Goal: Communication & Community: Answer question/provide support

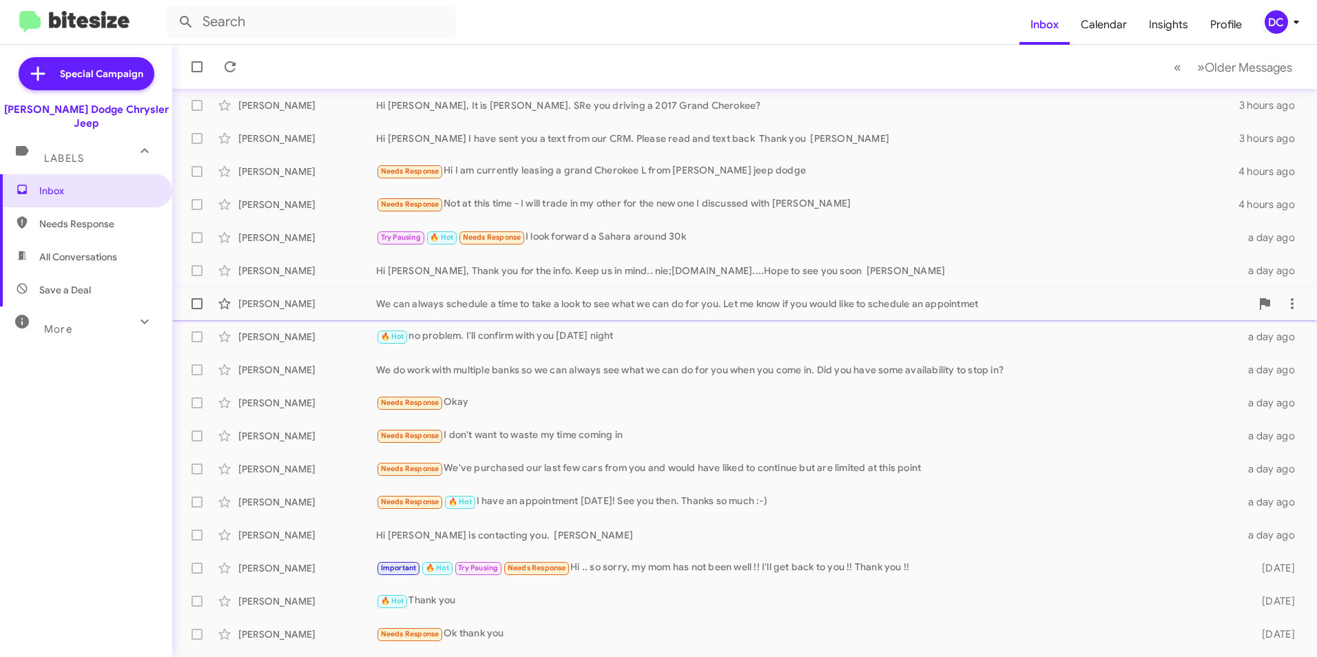
scroll to position [138, 0]
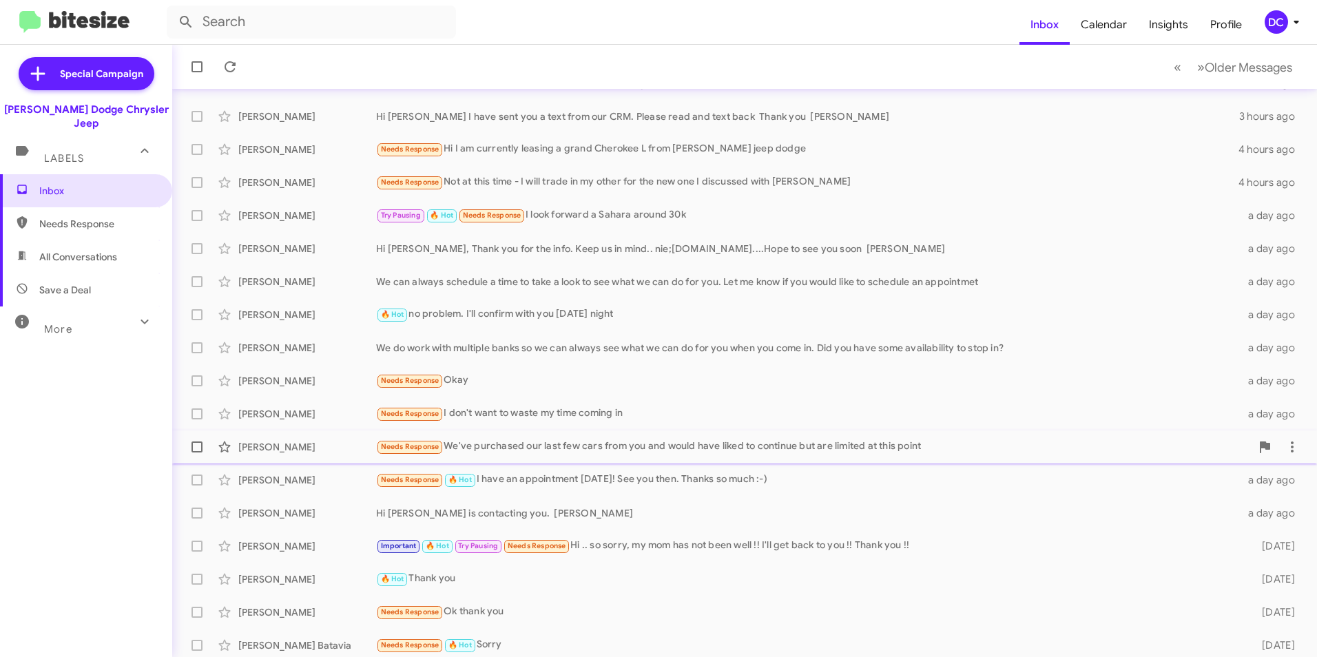
click at [862, 446] on div "Needs Response We've purchased our last few cars from you and would have liked …" at bounding box center [813, 447] width 875 height 16
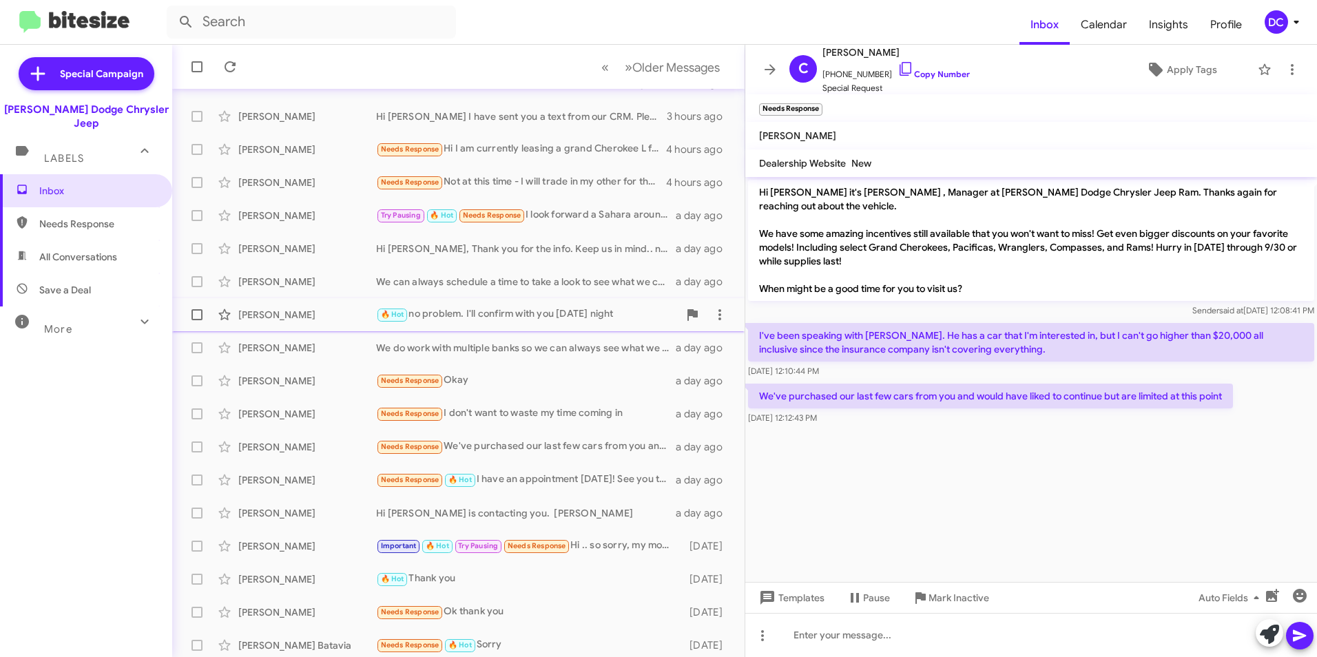
click at [532, 305] on div "[PERSON_NAME] 🔥 Hot no problem. I'll confirm with you [DATE] night a day ago" at bounding box center [458, 315] width 550 height 28
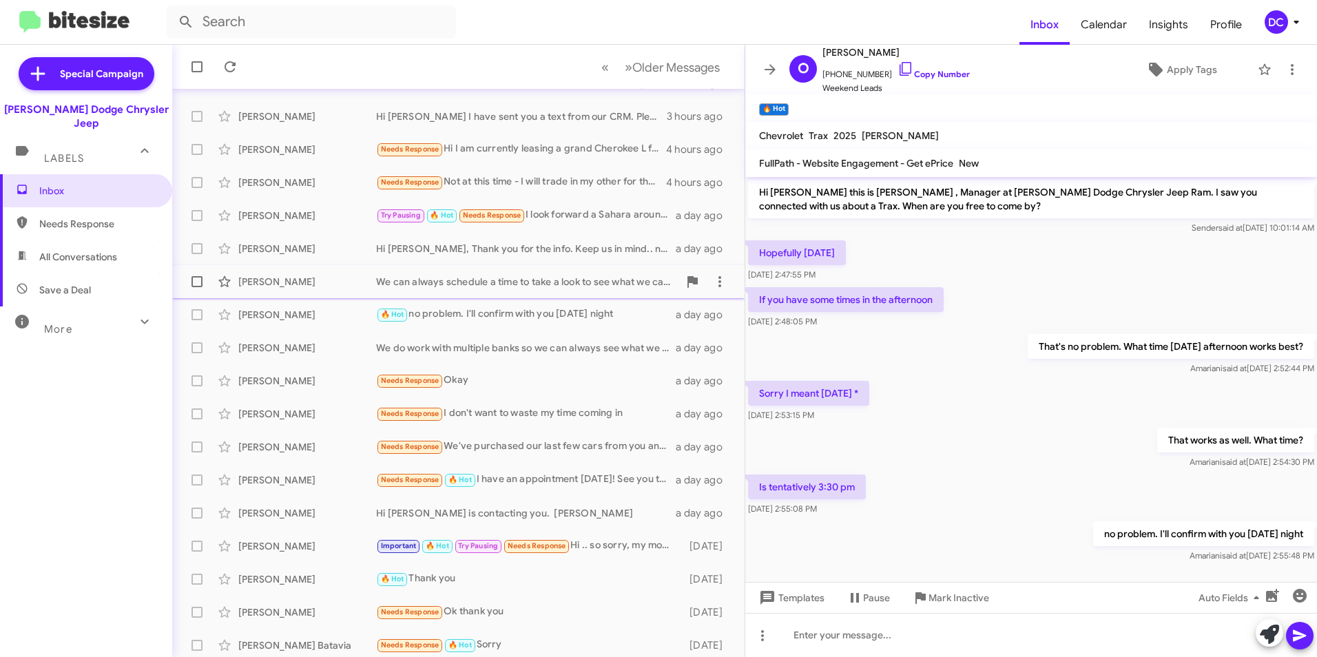
click at [444, 282] on div "We can always schedule a time to take a look to see what we can do for you. Let…" at bounding box center [527, 282] width 302 height 14
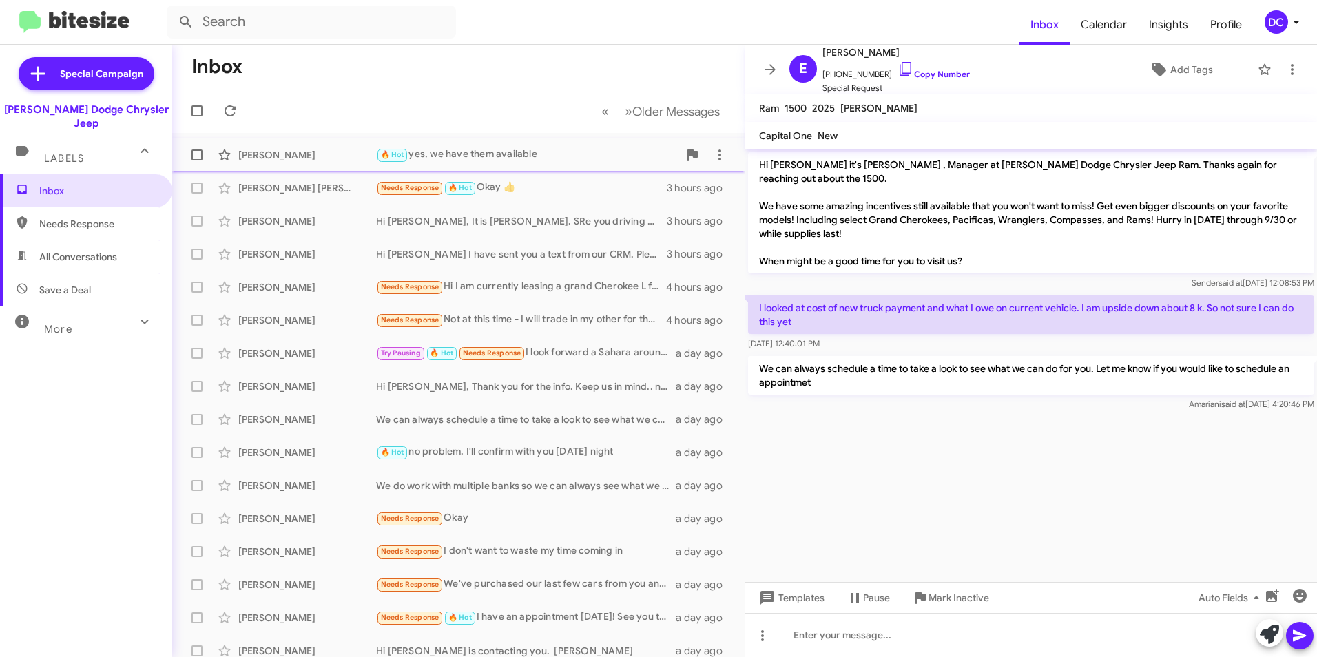
click at [530, 154] on div "🔥 Hot yes, we have them available" at bounding box center [527, 155] width 302 height 16
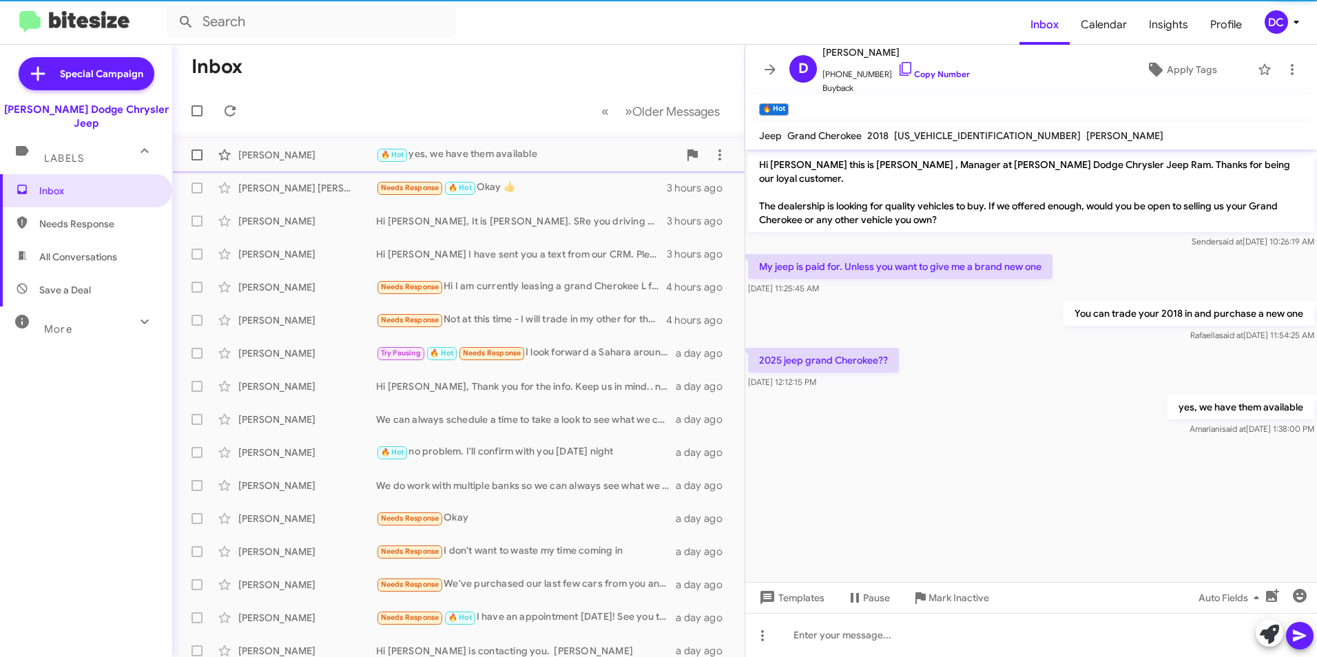
click at [565, 154] on div "🔥 Hot yes, we have them available" at bounding box center [527, 155] width 302 height 16
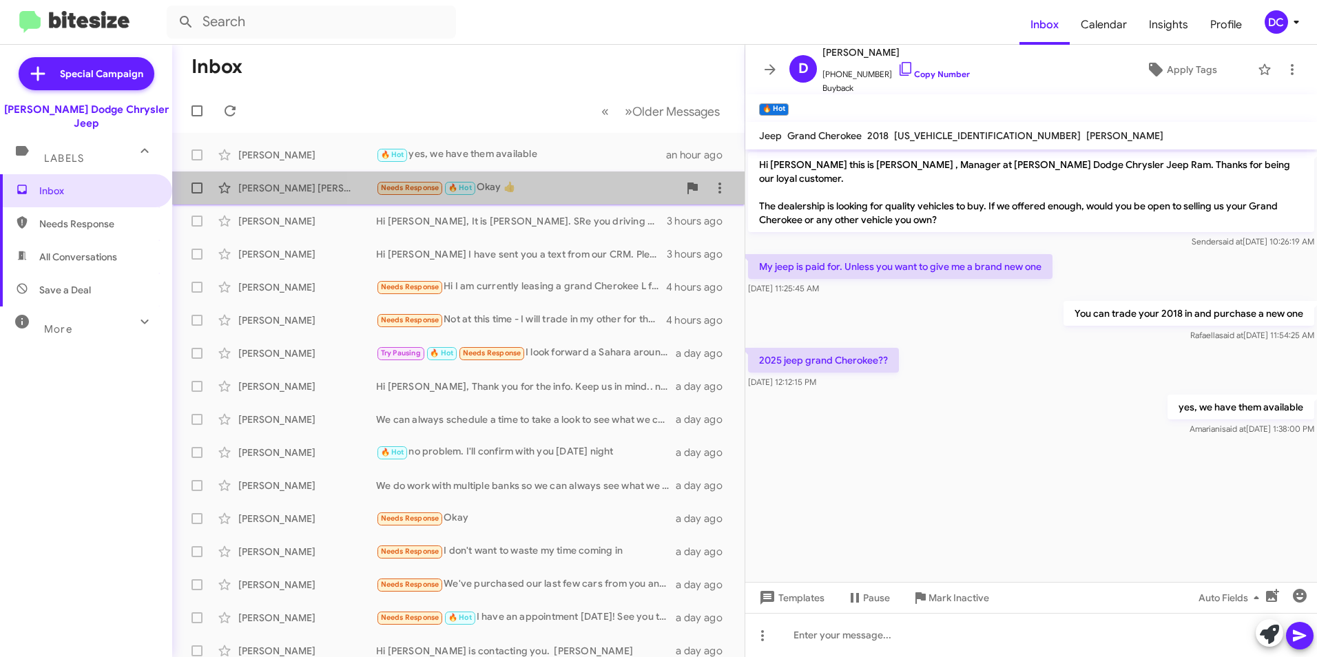
click at [568, 183] on div "Needs Response 🔥 Hot Okay 👍" at bounding box center [527, 188] width 302 height 16
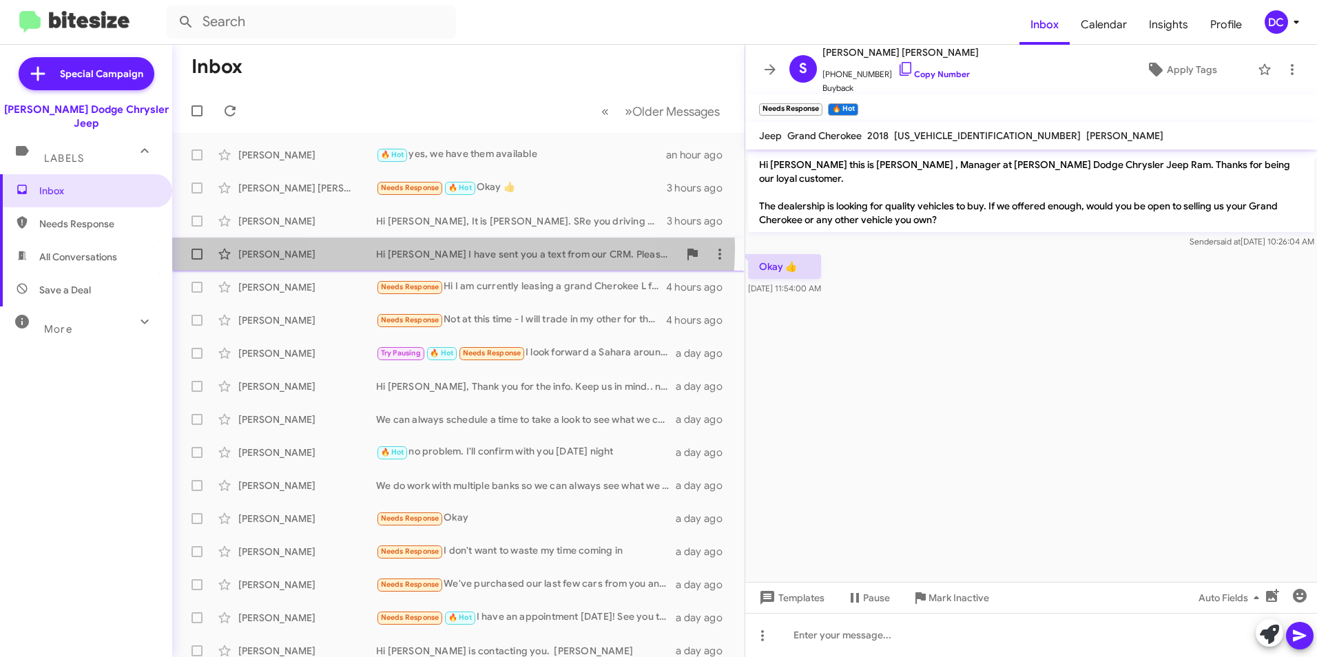
click at [433, 248] on div "Hi [PERSON_NAME] I have sent you a text from our CRM. Please read and text back…" at bounding box center [527, 254] width 302 height 14
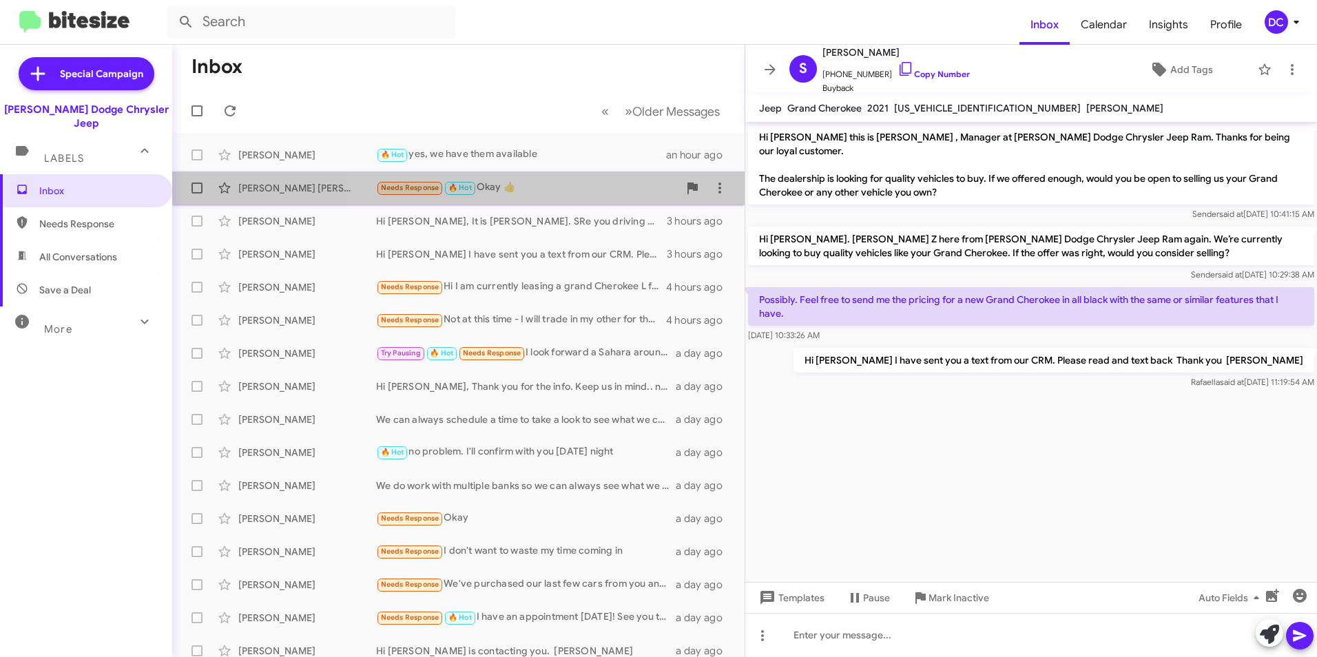
click at [594, 194] on div "Needs Response 🔥 Hot Okay 👍" at bounding box center [527, 188] width 302 height 16
